Goal: Task Accomplishment & Management: Complete application form

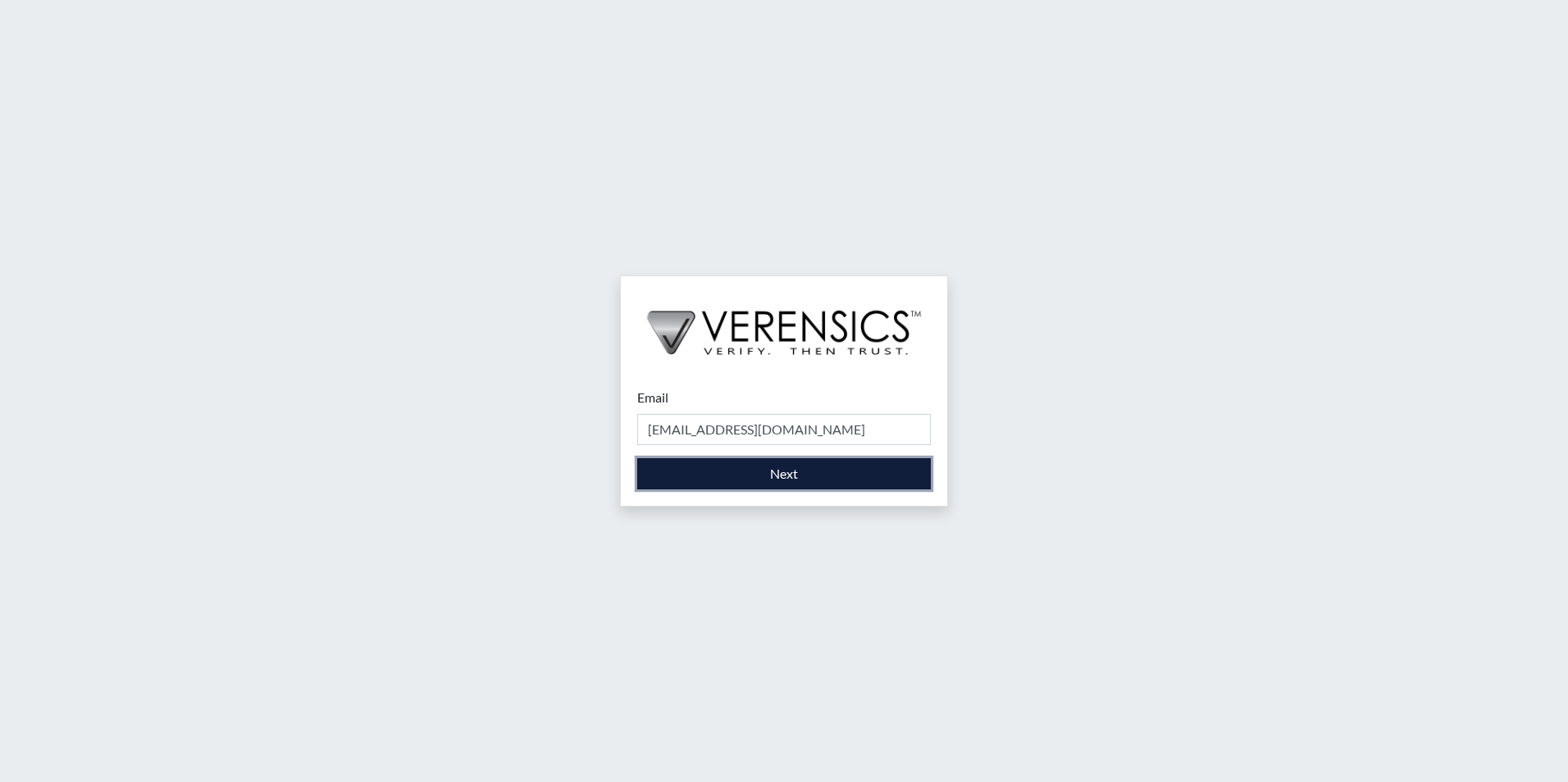
click at [750, 470] on button "Next" at bounding box center [783, 474] width 293 height 31
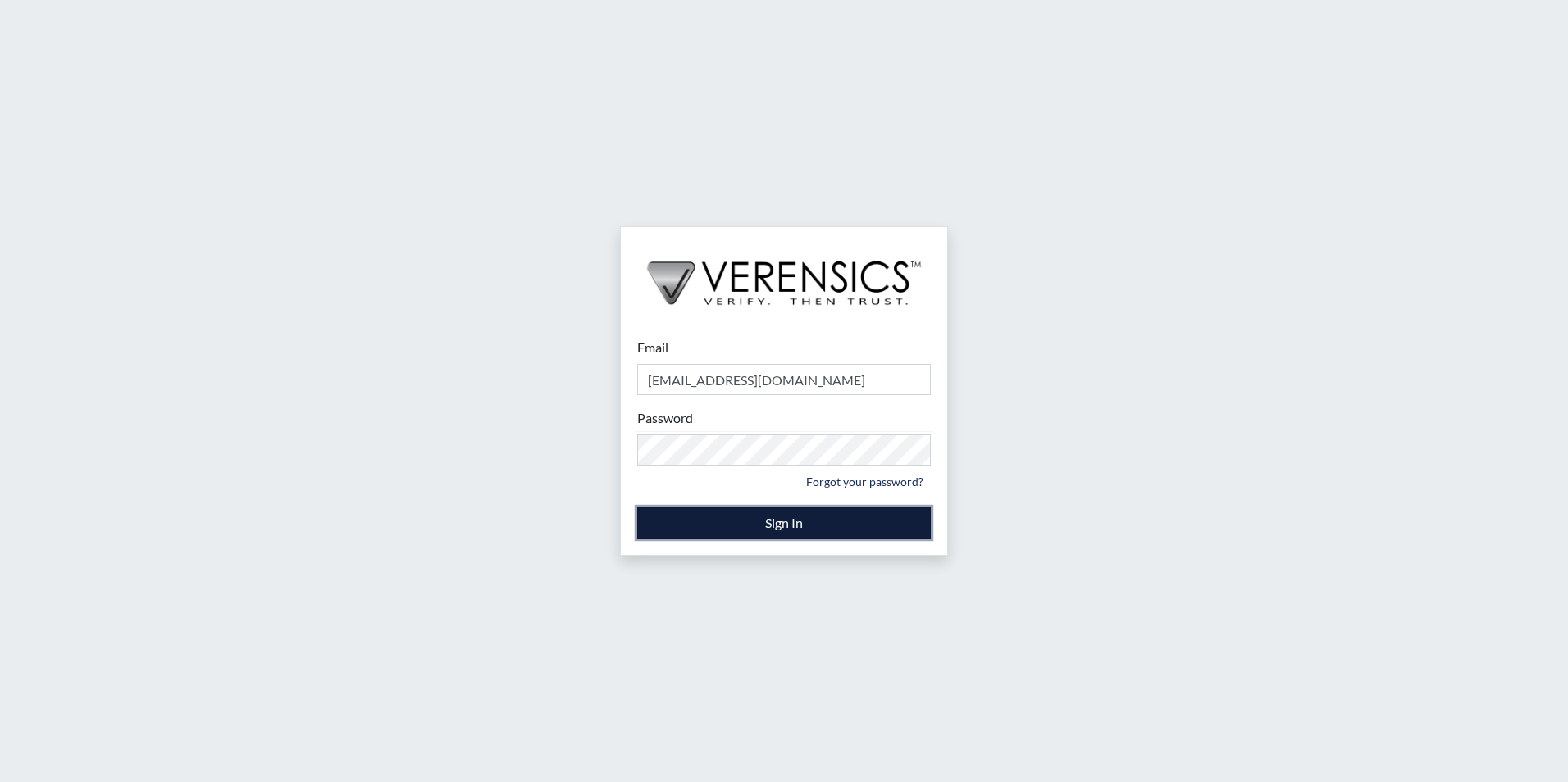
click at [719, 527] on button "Sign In" at bounding box center [783, 523] width 293 height 31
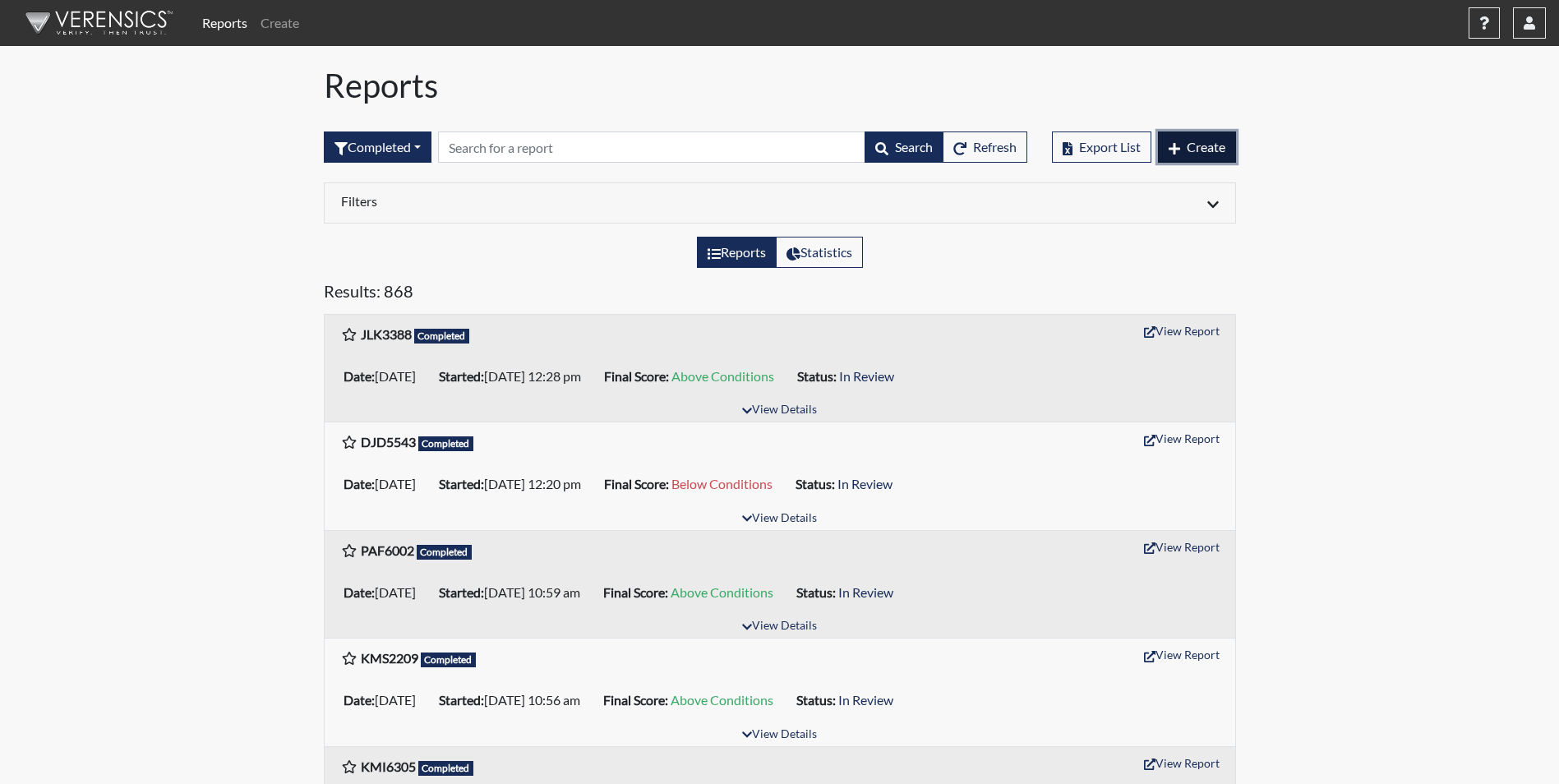
click at [1204, 150] on span "Create" at bounding box center [1206, 147] width 39 height 16
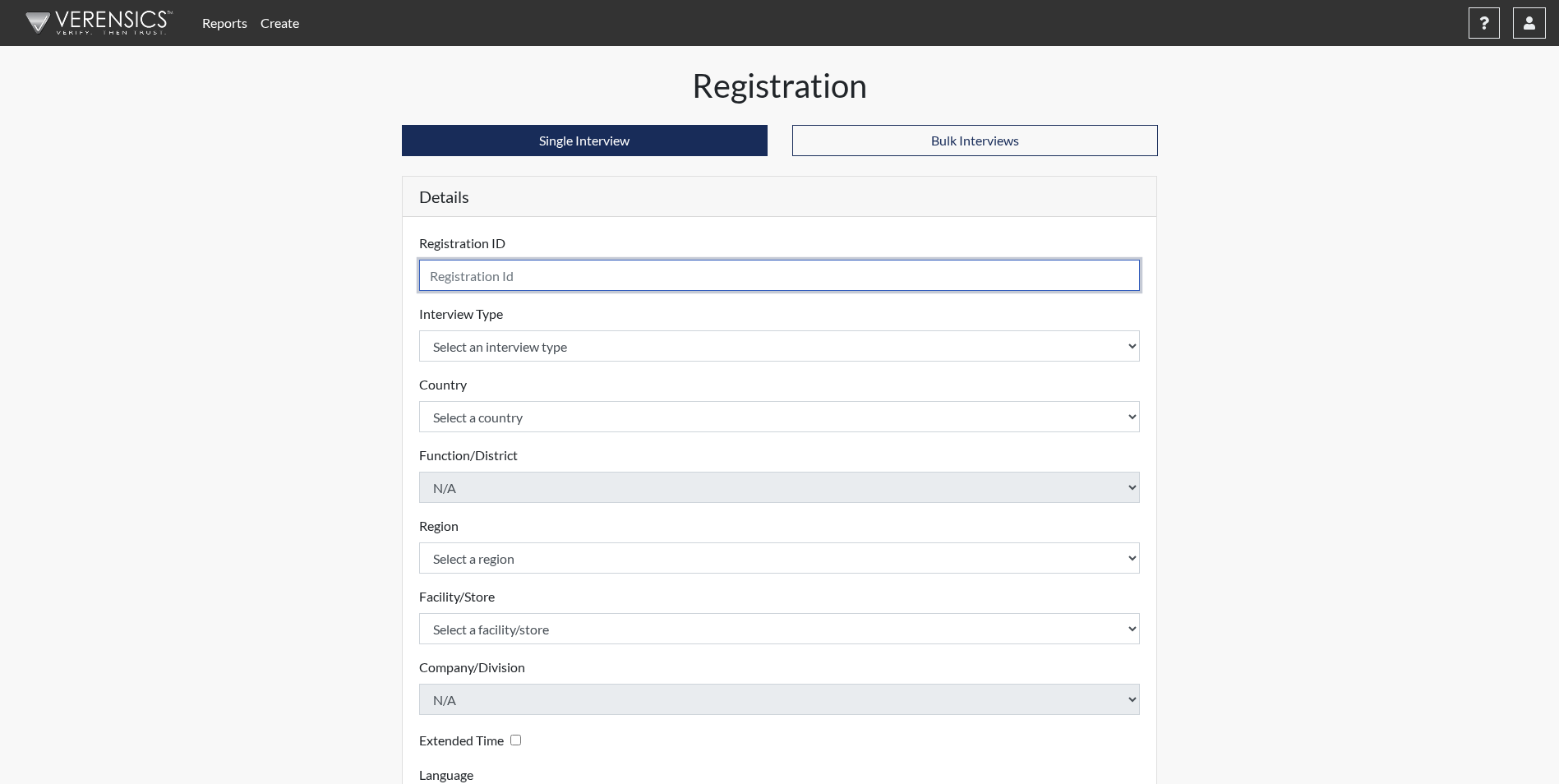
click at [539, 276] on input "text" at bounding box center [780, 275] width 721 height 31
type input "QLA0114"
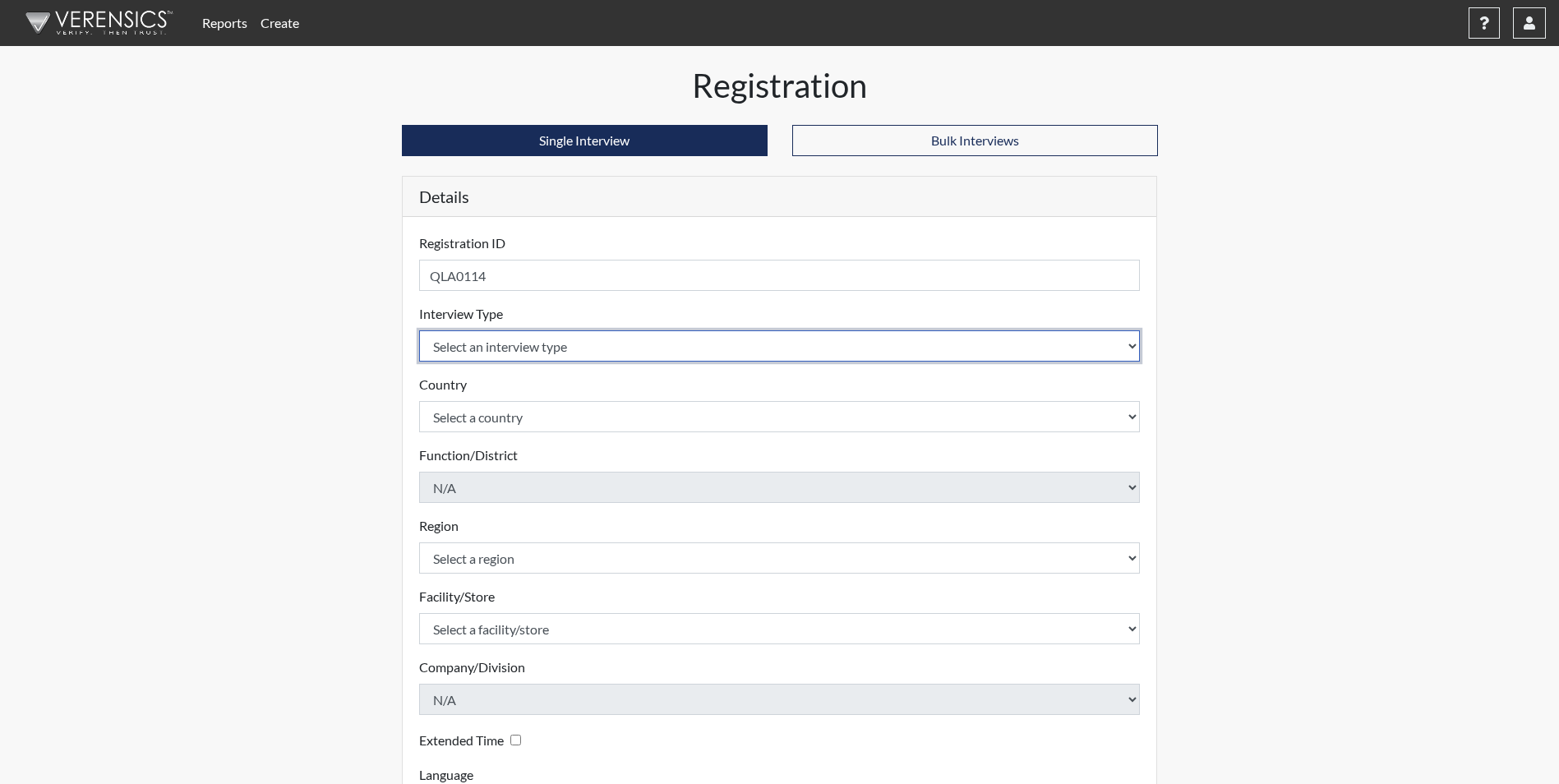
click at [556, 340] on select "Select an interview type Corrections Pre-Employment" at bounding box center [780, 346] width 721 height 31
select select "ff733e93-e1bf-11ea-9c9f-0eff0cf7eb8f"
click at [419, 330] on select "Select an interview type Corrections Pre-Employment" at bounding box center [780, 346] width 721 height 31
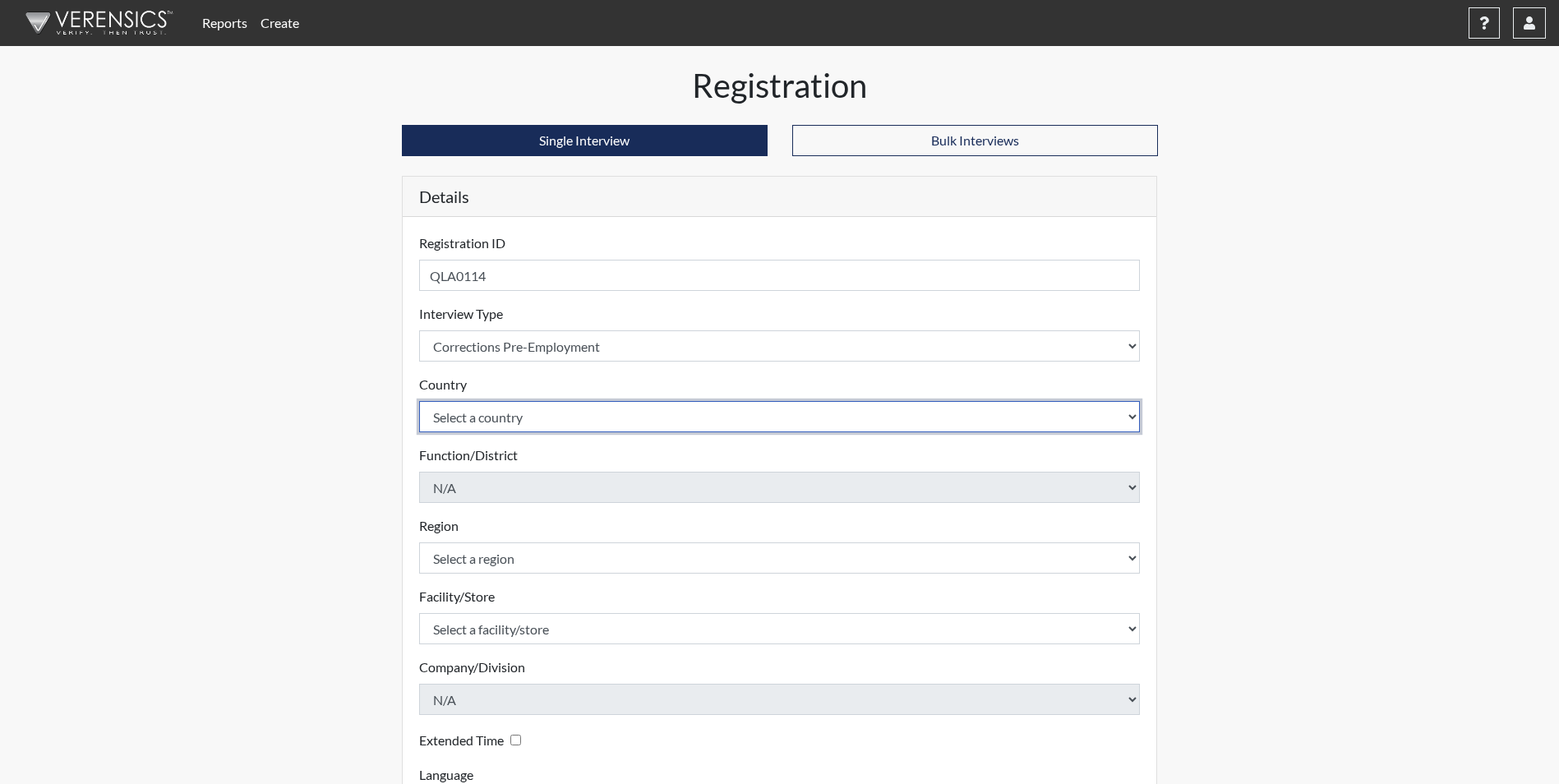
click at [567, 423] on select "Select a country [GEOGRAPHIC_DATA] [GEOGRAPHIC_DATA]" at bounding box center [780, 417] width 721 height 31
select select "united-states-of-[GEOGRAPHIC_DATA]"
click at [419, 401] on select "Select a country [GEOGRAPHIC_DATA] [GEOGRAPHIC_DATA]" at bounding box center [780, 417] width 721 height 31
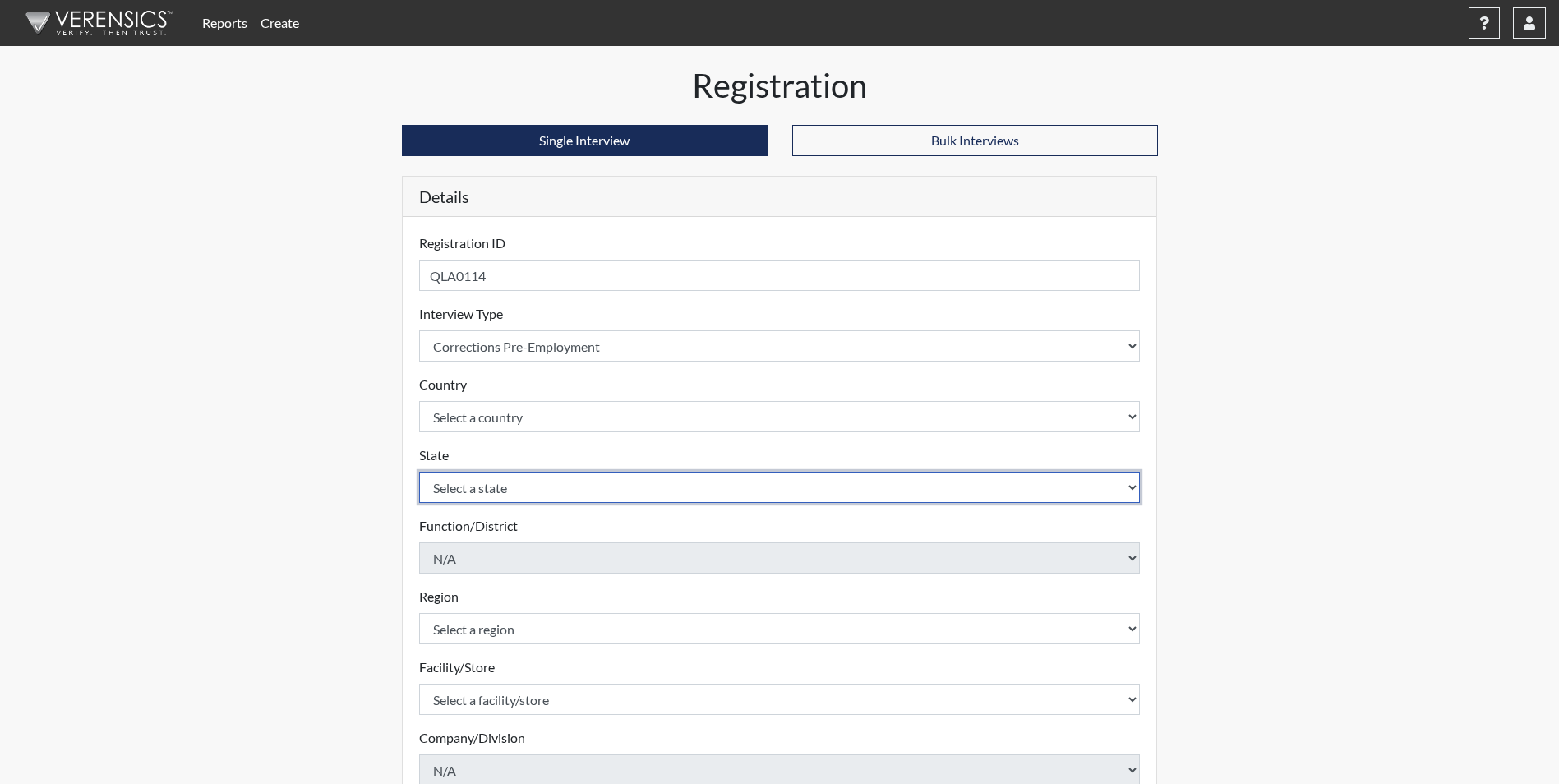
click at [565, 491] on select "Select a state [US_STATE] [US_STATE] [US_STATE] [US_STATE] [US_STATE] [US_STATE…" at bounding box center [780, 487] width 721 height 31
select select "GA"
click at [419, 472] on select "Select a state [US_STATE] [US_STATE] [US_STATE] [US_STATE] [US_STATE] [US_STATE…" at bounding box center [780, 487] width 721 height 31
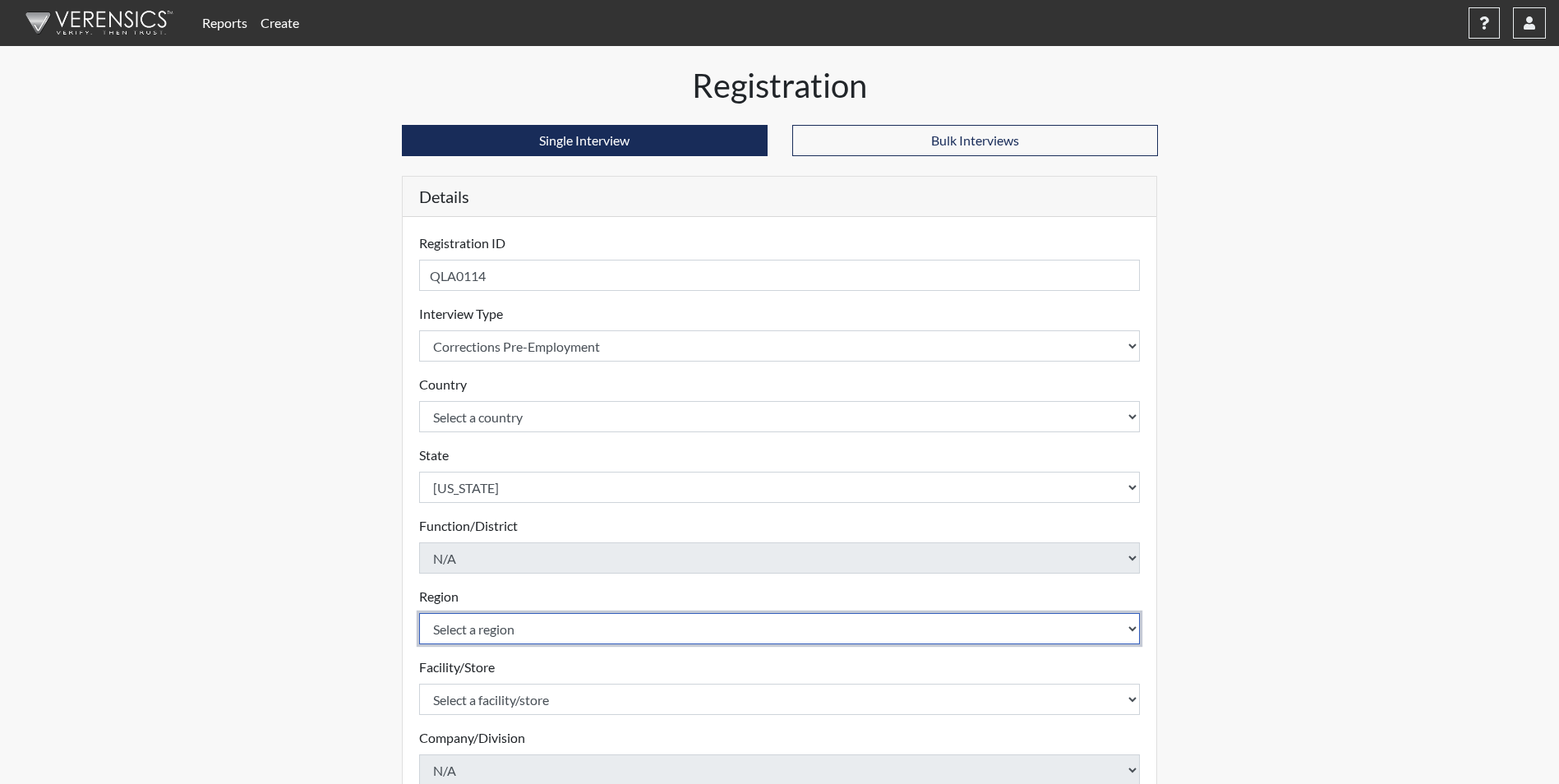
click at [580, 629] on select "Select a region [GEOGRAPHIC_DATA]" at bounding box center [780, 629] width 721 height 31
select select "51976826-f18e-4b67-8d3b-b0a0fa2f97ff"
click at [419, 613] on select "Select a region [GEOGRAPHIC_DATA]" at bounding box center [780, 629] width 721 height 31
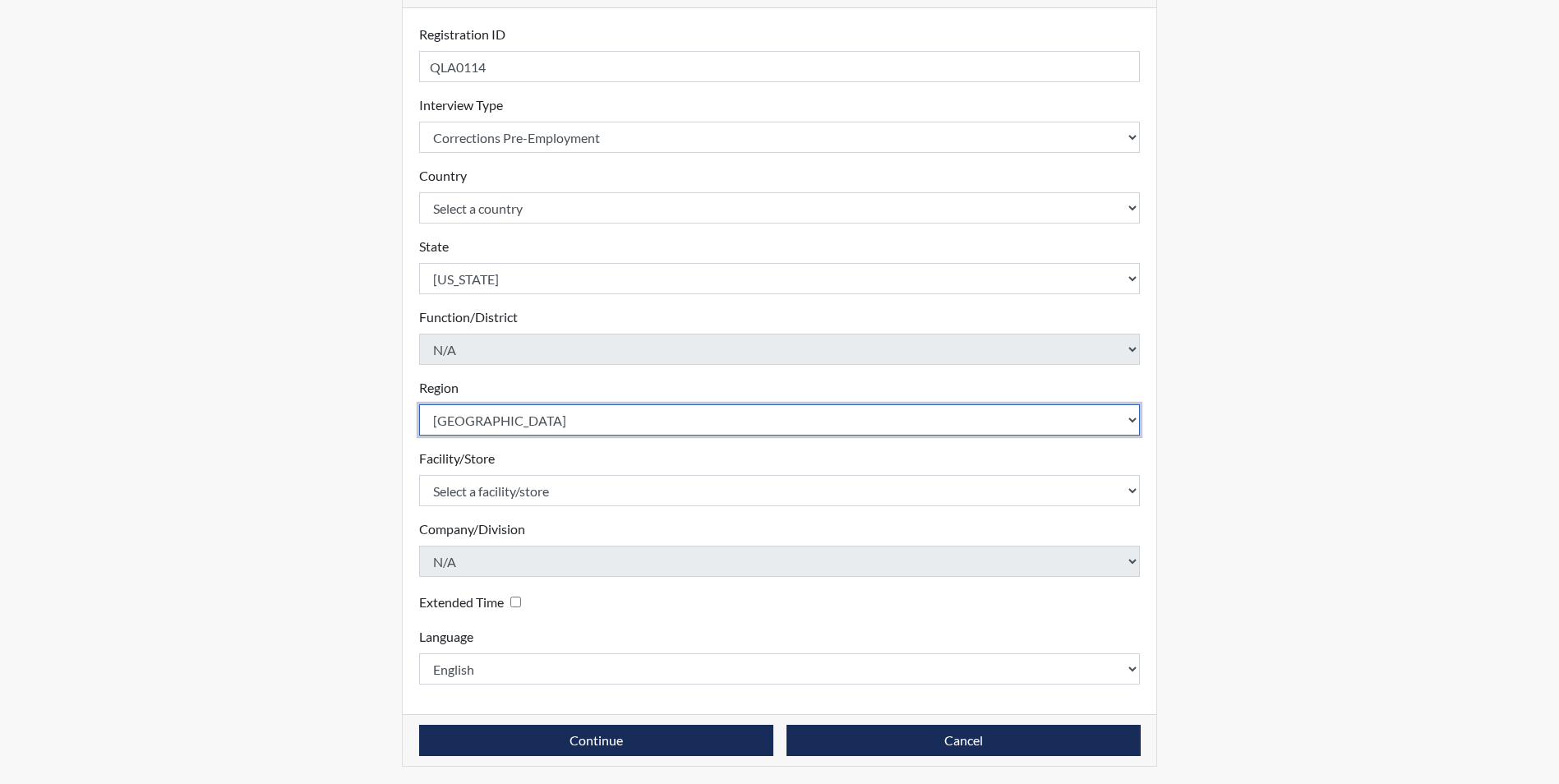
scroll to position [211, 0]
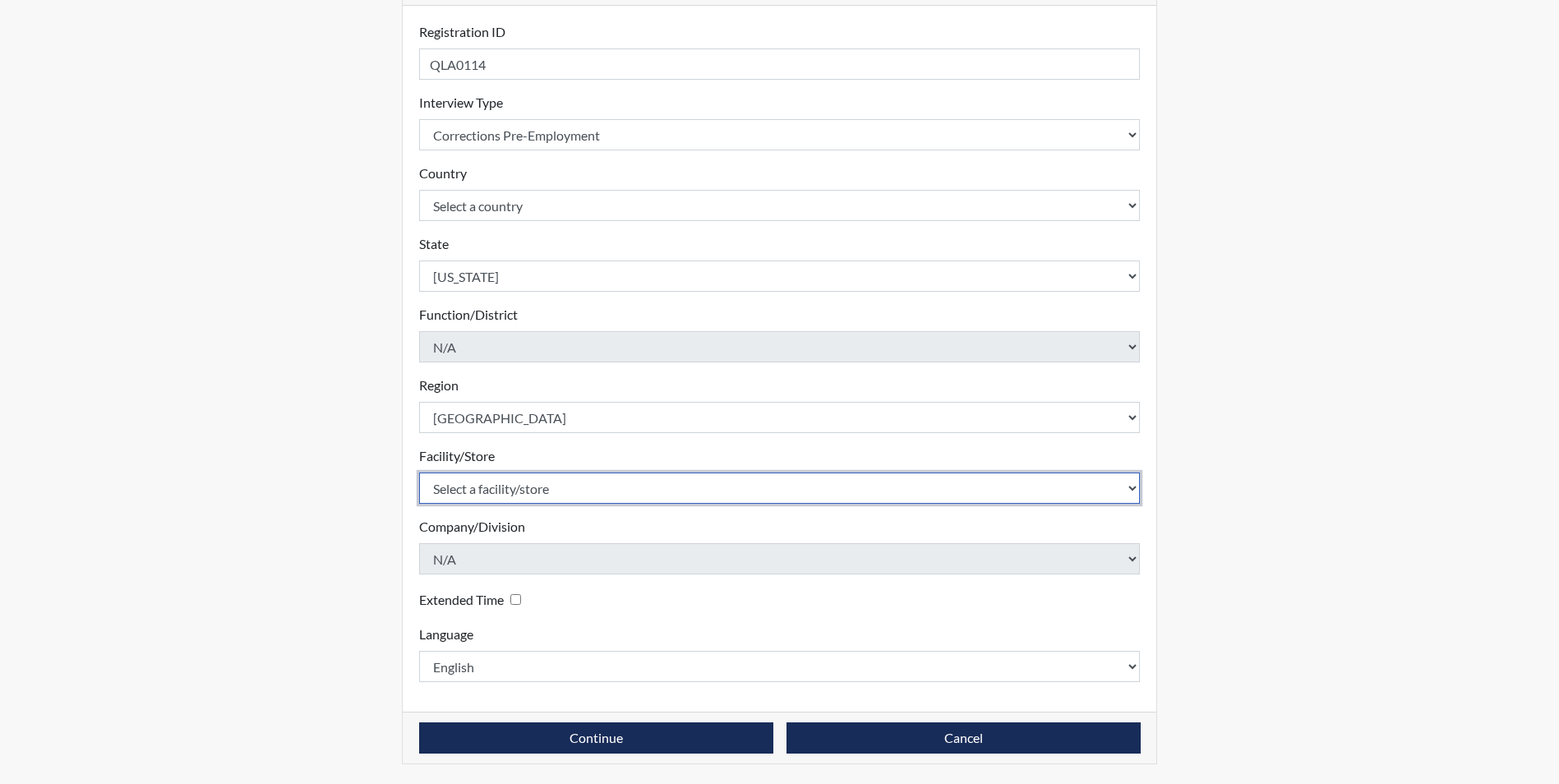
click at [613, 486] on select "Select a facility/store Valdosta SP Valdosta TC" at bounding box center [780, 488] width 721 height 31
select select "96ac6cf4-fbd2-4878-b4f5-77d924e0624a"
click at [419, 473] on select "Select a facility/store Valdosta SP Valdosta TC" at bounding box center [780, 488] width 721 height 31
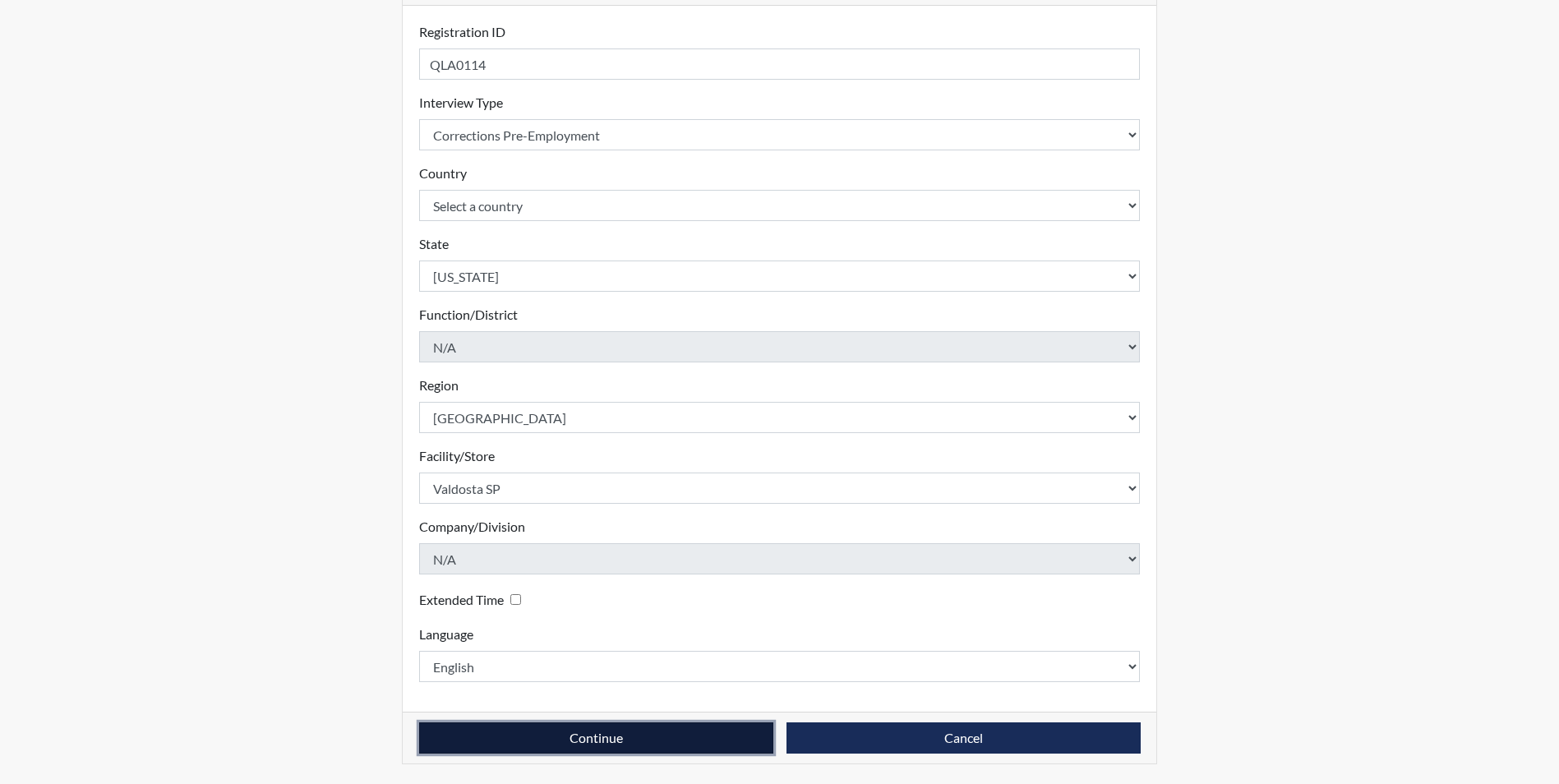
click at [578, 746] on button "Continue" at bounding box center [596, 737] width 355 height 31
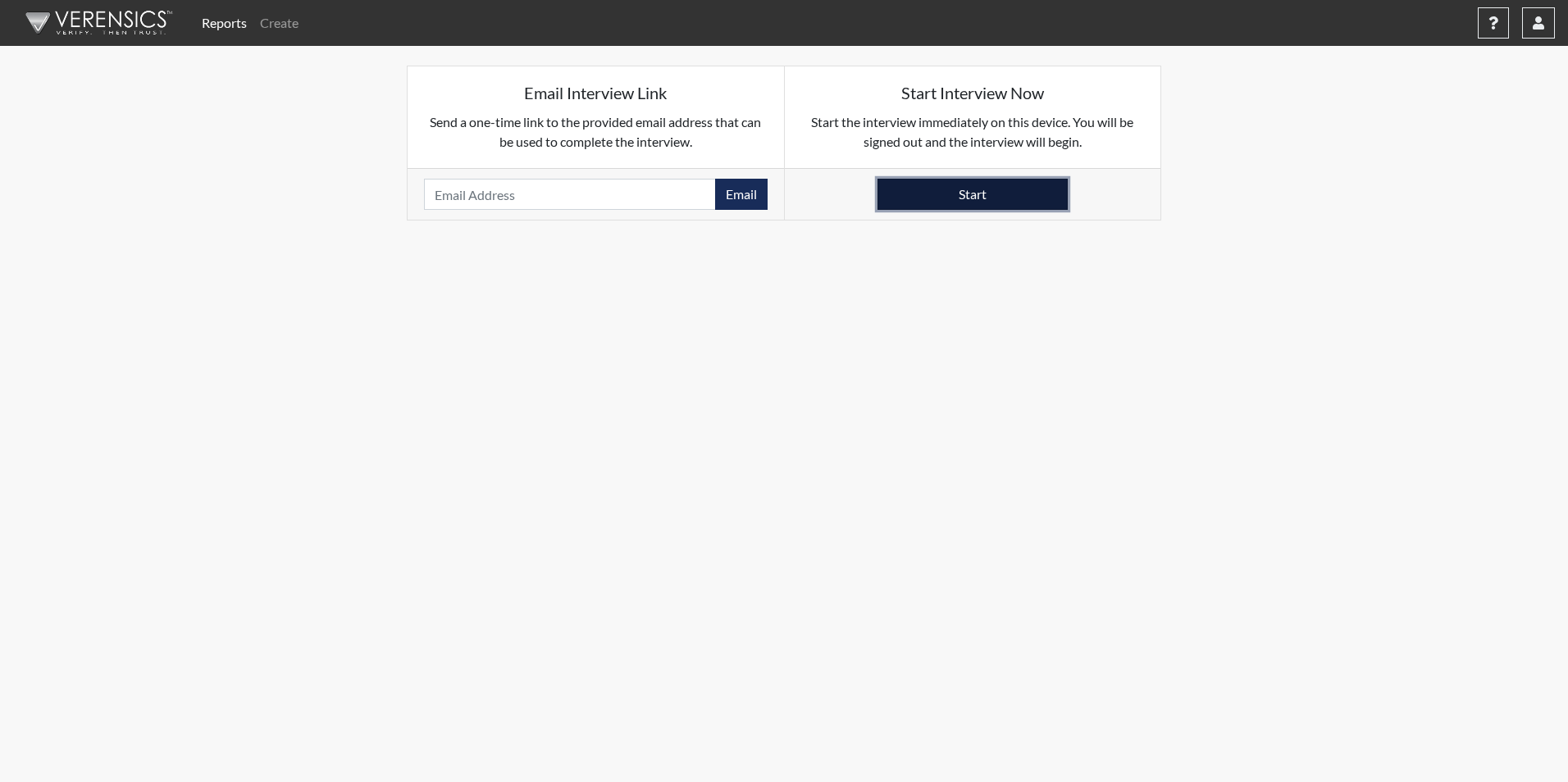
click at [996, 187] on button "Start" at bounding box center [972, 194] width 190 height 31
